Goal: Transaction & Acquisition: Purchase product/service

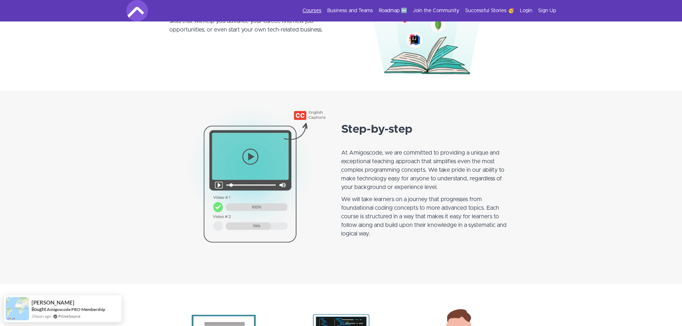
scroll to position [501, 0]
click at [310, 9] on link "Courses" at bounding box center [311, 10] width 19 height 7
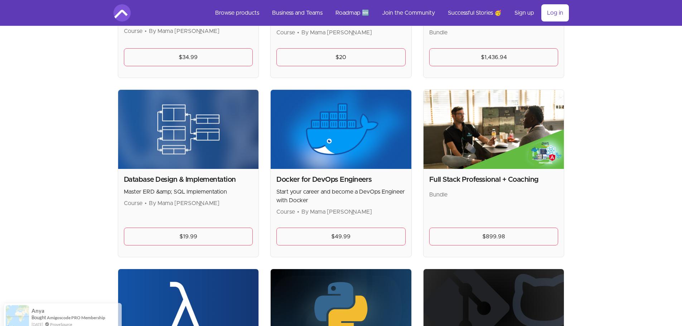
scroll to position [251, 0]
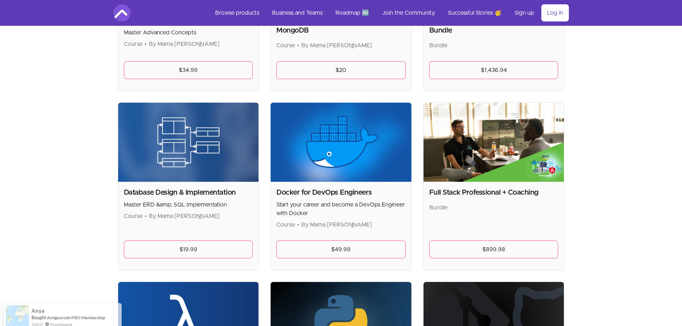
click at [475, 193] on h2 "Full Stack Professional + Coaching" at bounding box center [493, 193] width 129 height 10
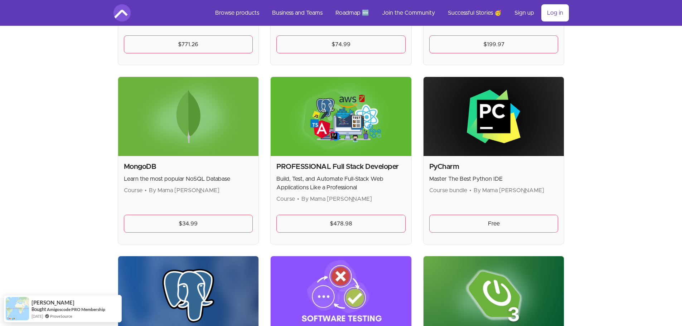
scroll to position [1396, 0]
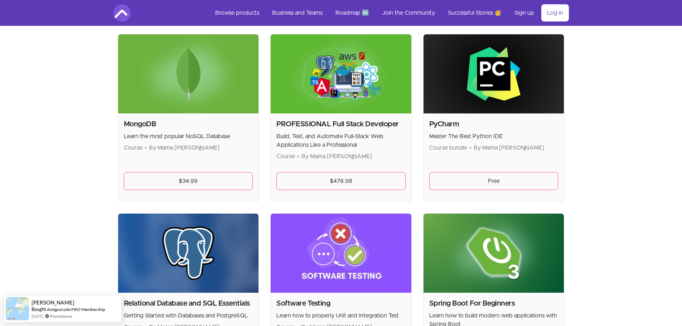
drag, startPoint x: 364, startPoint y: 128, endPoint x: 367, endPoint y: 141, distance: 13.6
click at [364, 129] on h2 "PROFESSIONAL Full Stack Developer" at bounding box center [340, 124] width 129 height 10
click at [354, 182] on link "$478.98" at bounding box center [340, 181] width 129 height 18
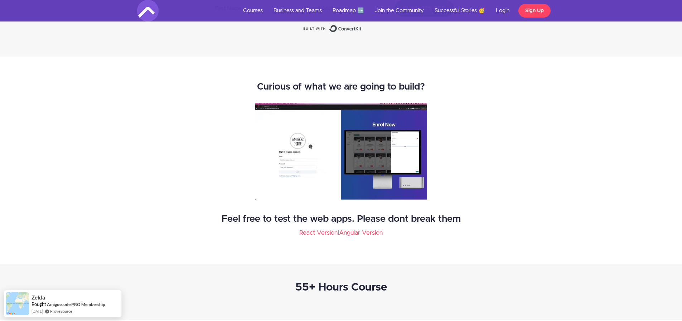
scroll to position [1074, 0]
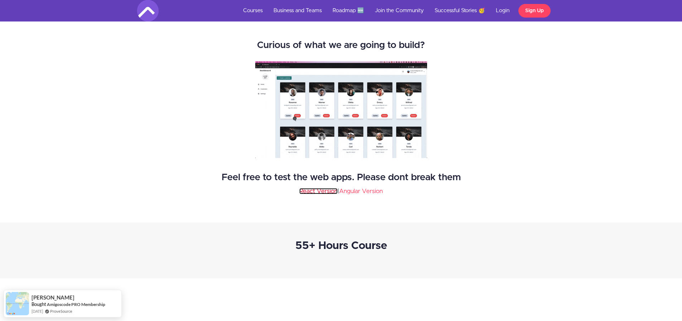
click at [333, 192] on link "React Version" at bounding box center [318, 191] width 38 height 6
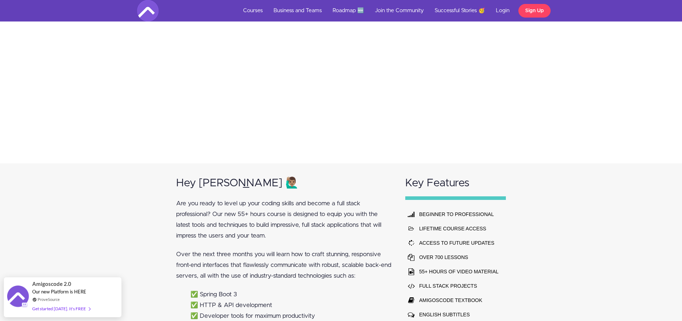
scroll to position [322, 0]
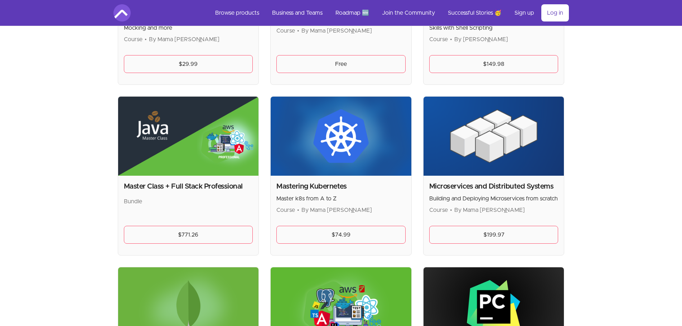
scroll to position [1159, 0]
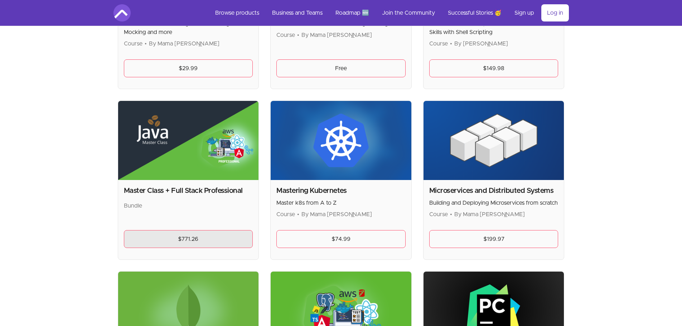
click at [195, 239] on link "$771.26" at bounding box center [188, 239] width 129 height 18
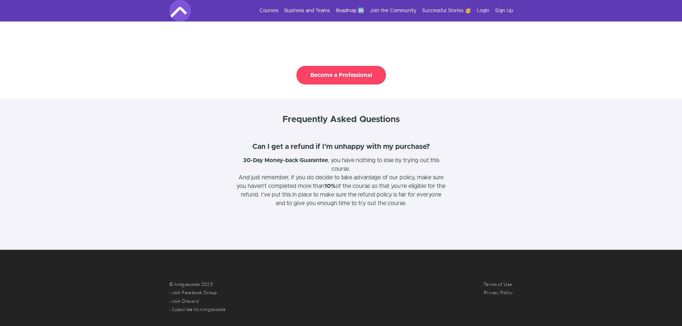
scroll to position [1826, 0]
click at [338, 66] on button "Become a Professional" at bounding box center [340, 75] width 89 height 19
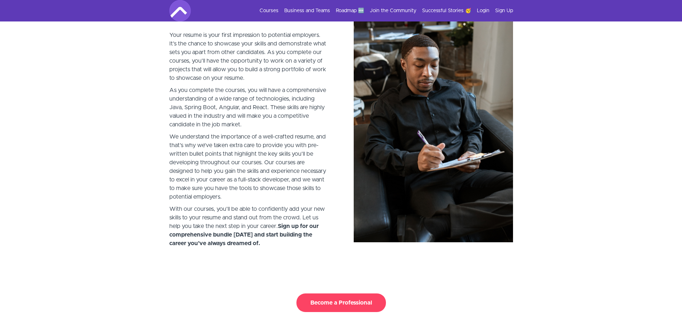
scroll to position [1790, 0]
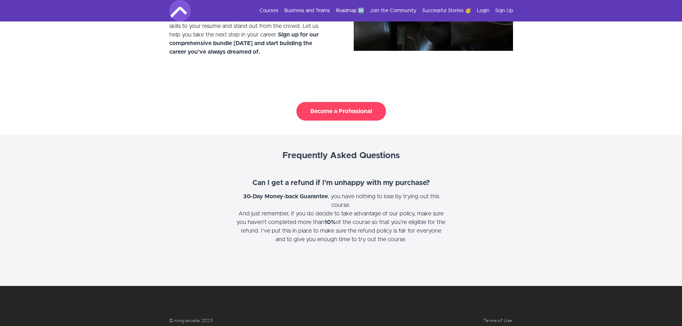
click at [323, 103] on button "Become a Professional" at bounding box center [340, 111] width 89 height 19
